Goal: Task Accomplishment & Management: Manage account settings

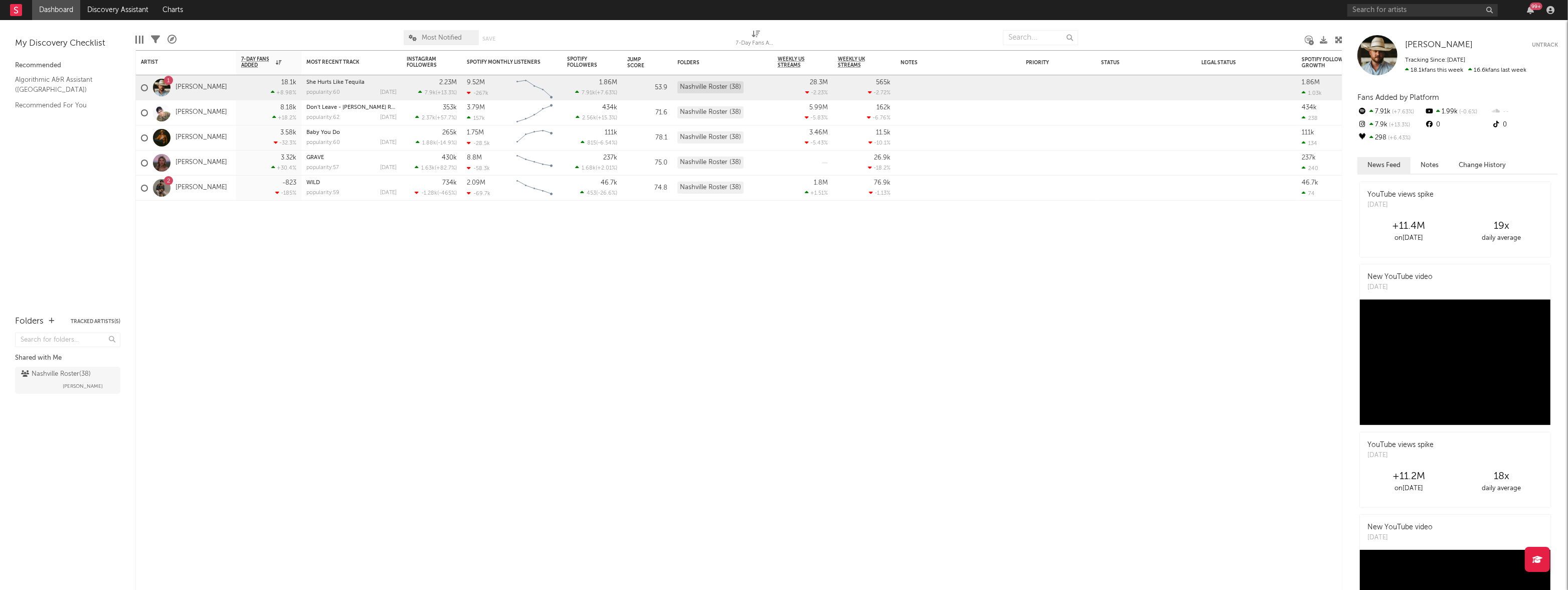
click at [48, 13] on link "Dashboard" at bounding box center [56, 10] width 48 height 20
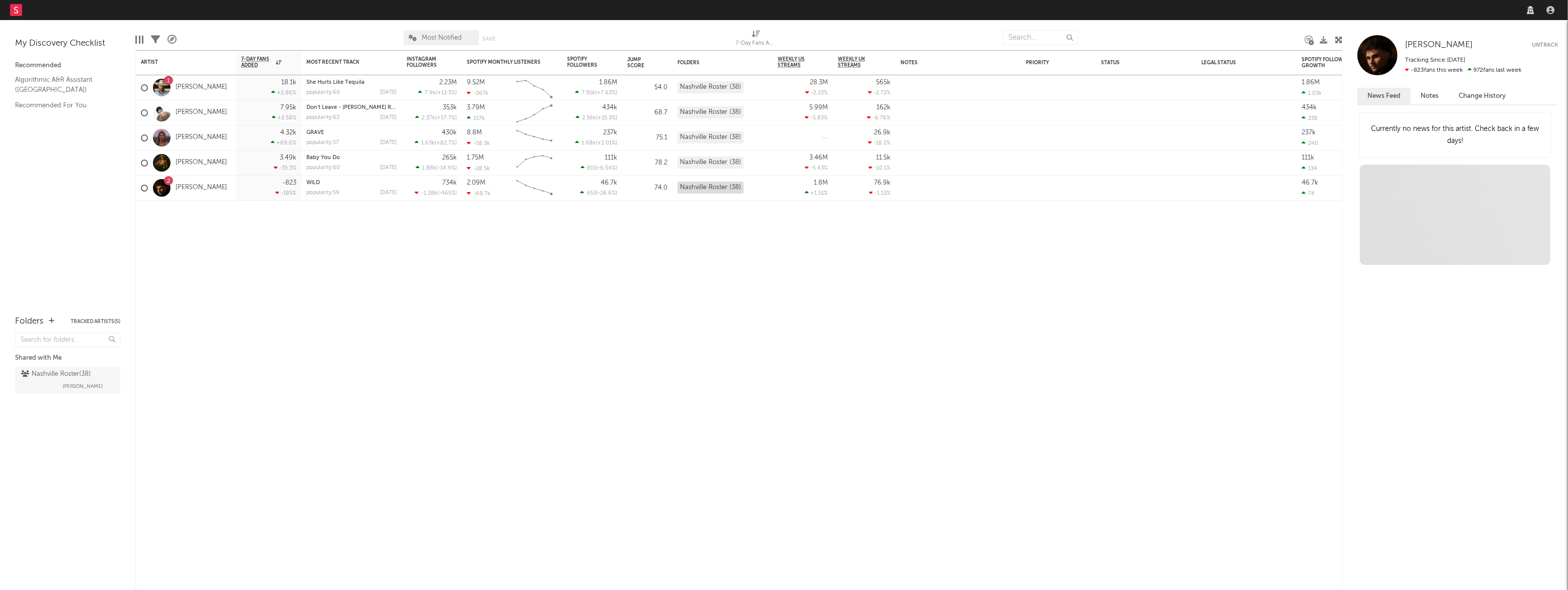
select select "recorded_music"
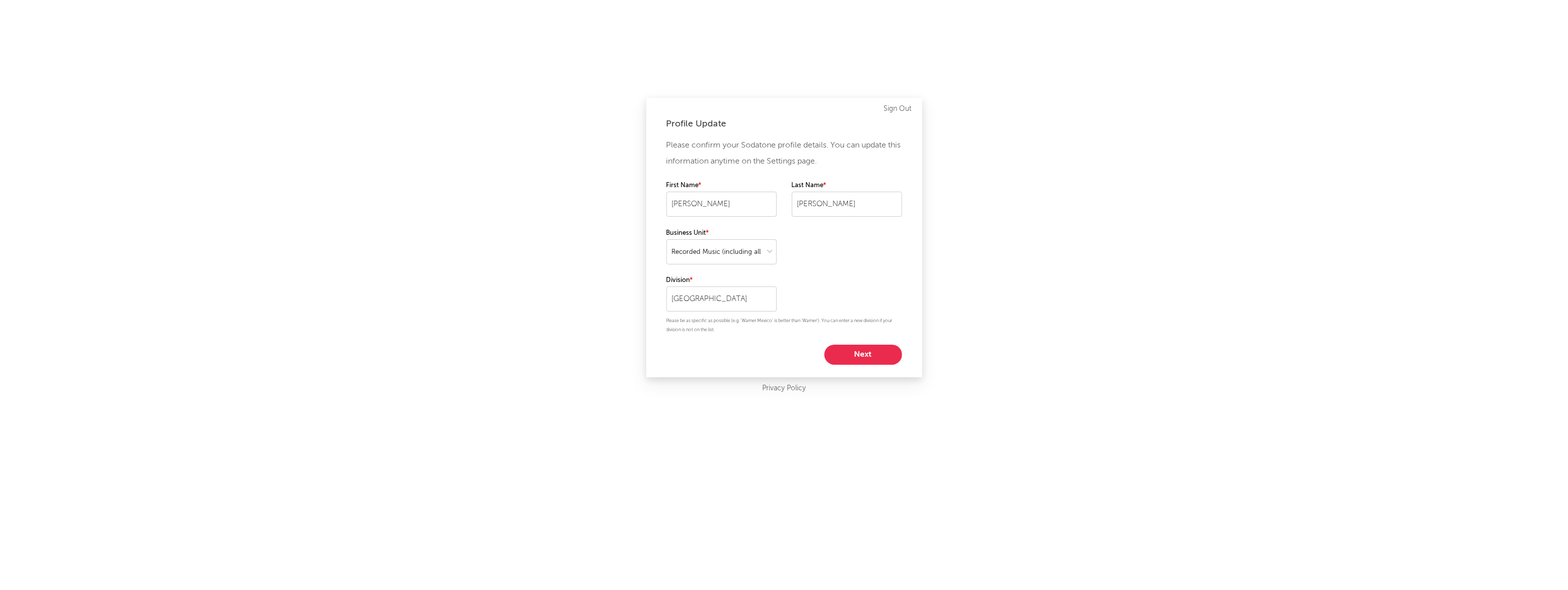
click at [880, 352] on button "Next" at bounding box center [863, 354] width 78 height 20
select select "marketing"
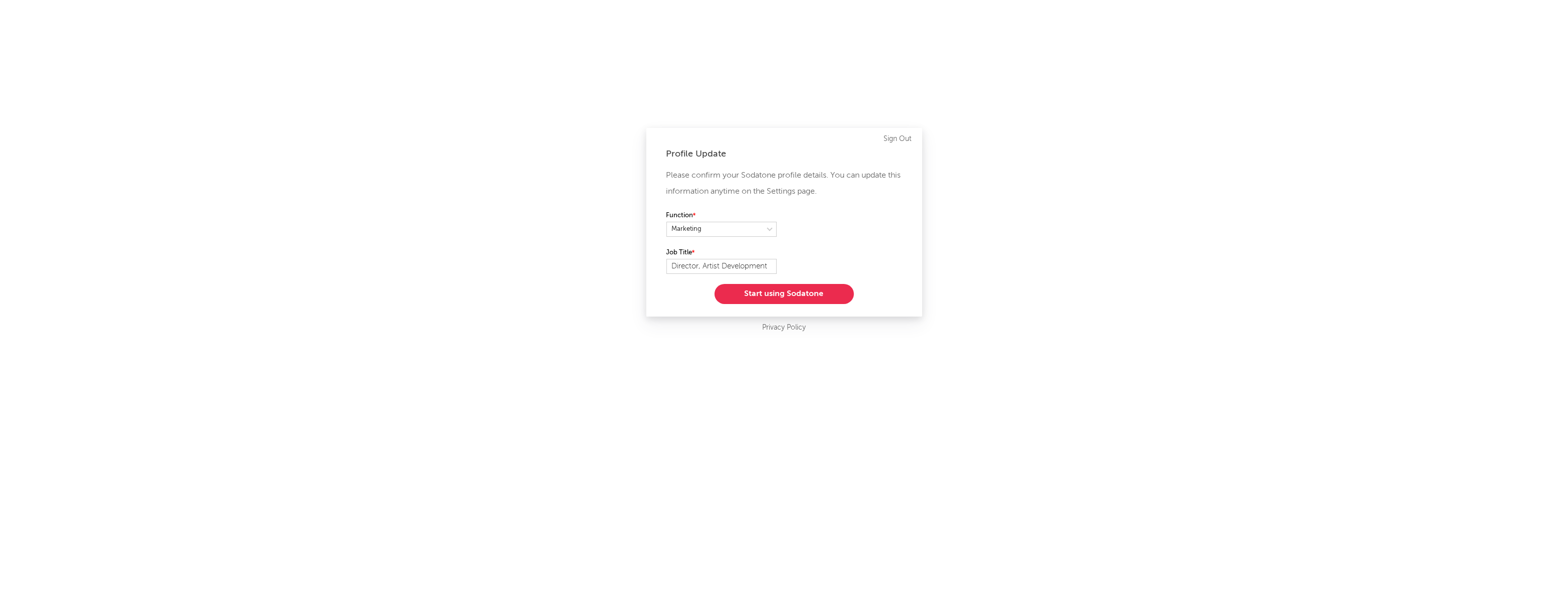
click at [803, 295] on button "Start using Sodatone" at bounding box center [784, 293] width 139 height 20
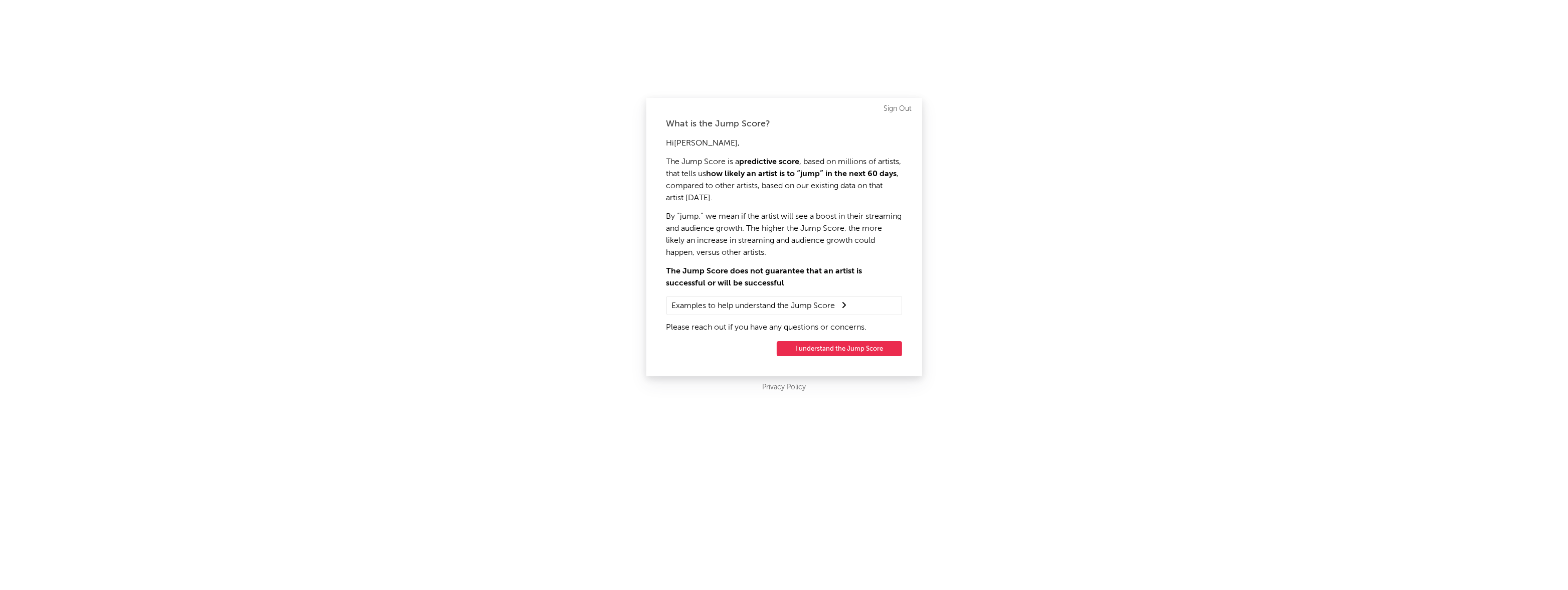
click at [833, 349] on button "I understand the Jump Score" at bounding box center [839, 348] width 125 height 15
